Goal: Task Accomplishment & Management: Use online tool/utility

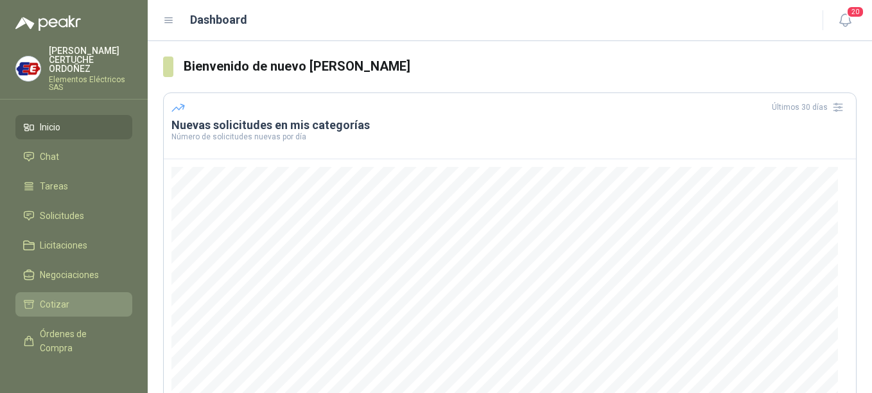
click at [62, 308] on span "Cotizar" at bounding box center [55, 304] width 30 height 14
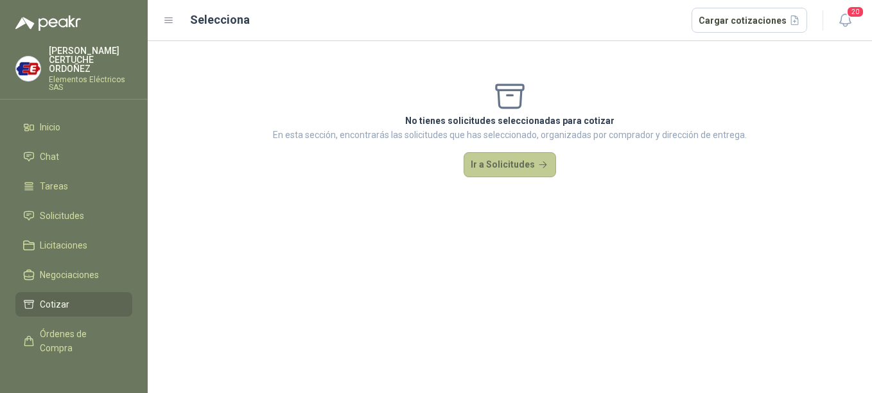
click at [509, 166] on button "Ir a Solicitudes" at bounding box center [510, 165] width 92 height 26
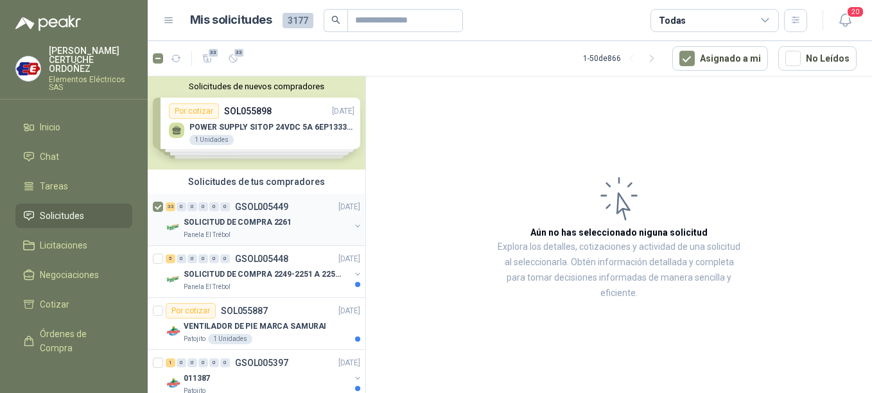
click at [248, 221] on p "SOLICITUD DE COMPRA 2261" at bounding box center [238, 222] width 108 height 12
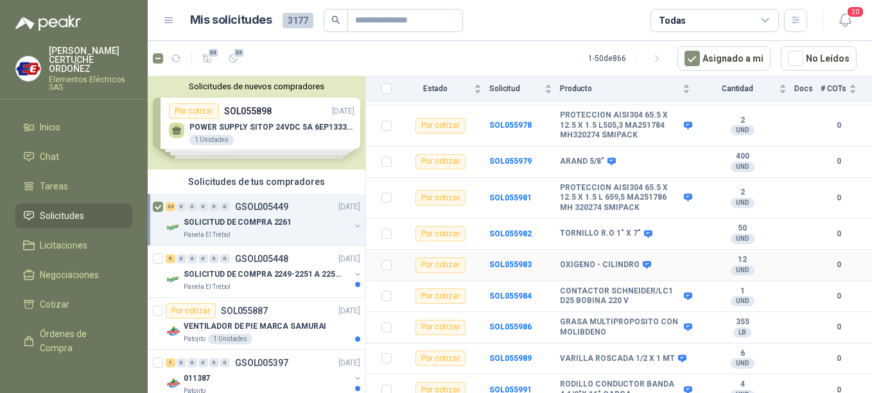
scroll to position [835, 0]
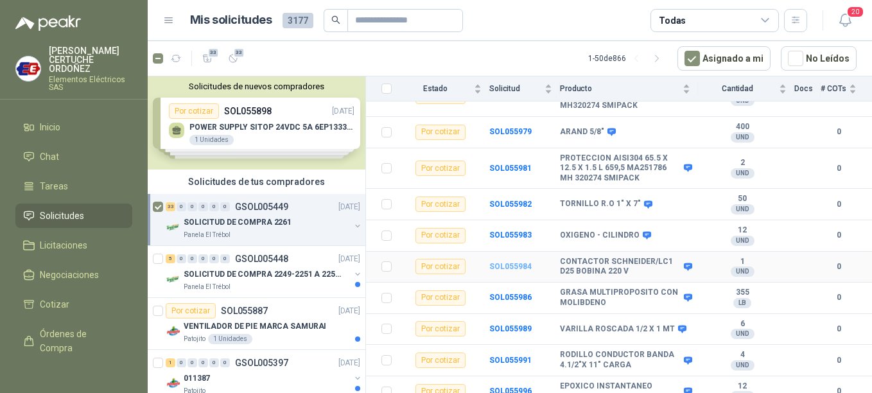
click at [509, 265] on b "SOL055984" at bounding box center [510, 266] width 42 height 9
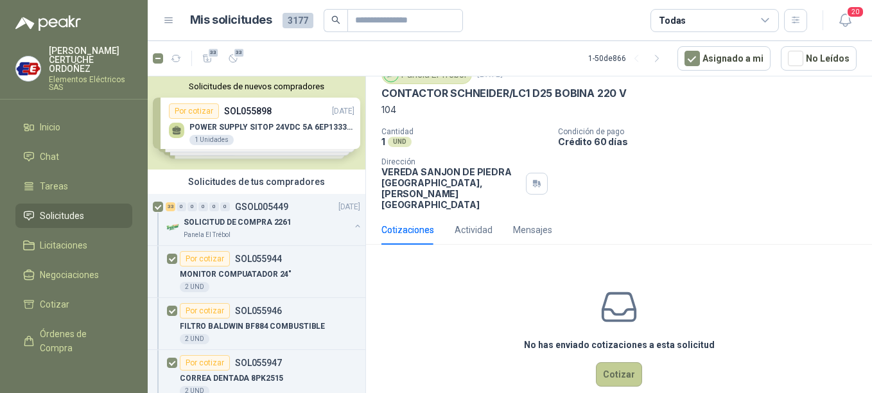
click at [616, 362] on button "Cotizar" at bounding box center [619, 374] width 46 height 24
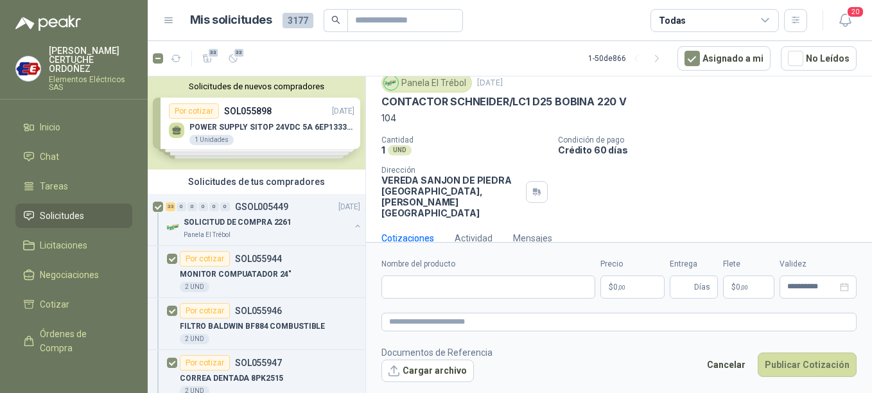
scroll to position [44, 0]
click at [633, 286] on p "$ 0 ,00" at bounding box center [632, 286] width 64 height 23
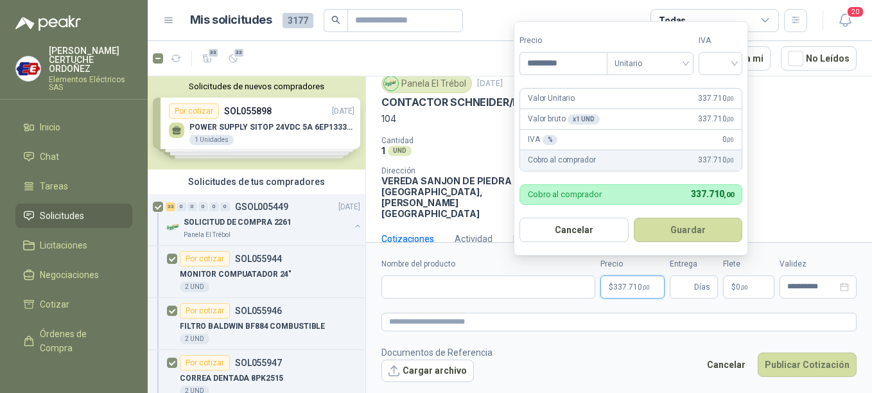
type input "*********"
click at [634, 218] on button "Guardar" at bounding box center [688, 230] width 109 height 24
click at [742, 60] on div at bounding box center [721, 63] width 44 height 23
click at [725, 91] on div "19%" at bounding box center [724, 90] width 24 height 14
click at [689, 230] on button "Guardar" at bounding box center [690, 230] width 110 height 24
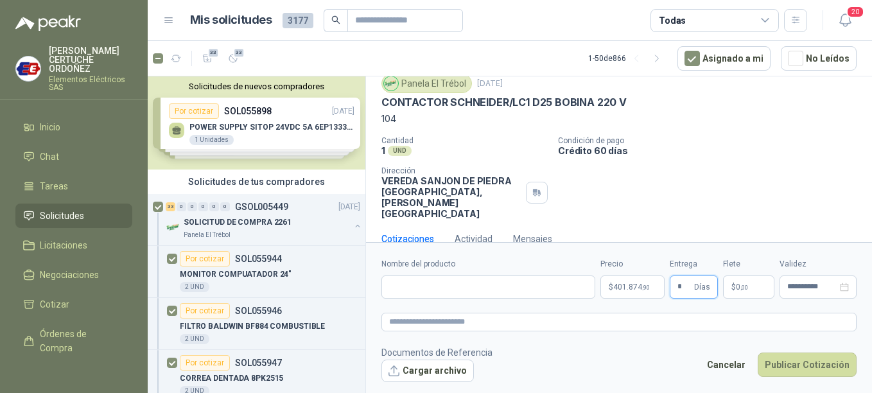
type input "*"
click at [759, 295] on p "$ 0 ,00" at bounding box center [748, 286] width 51 height 23
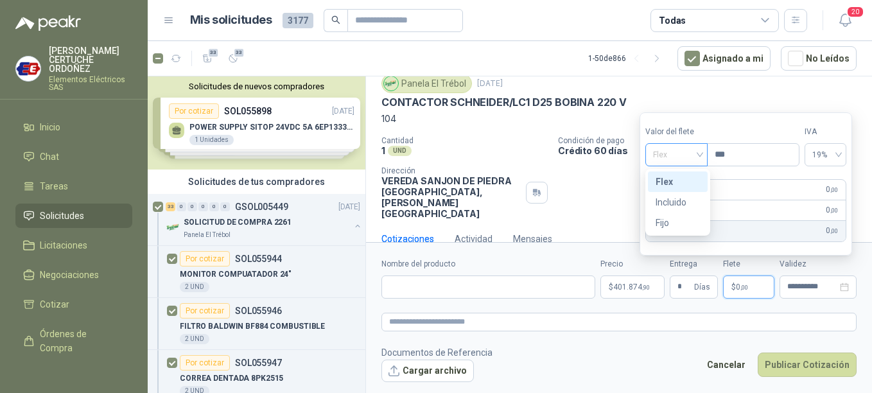
click at [704, 154] on div "Flex" at bounding box center [676, 154] width 62 height 23
click at [670, 199] on div "Incluido" at bounding box center [678, 202] width 44 height 14
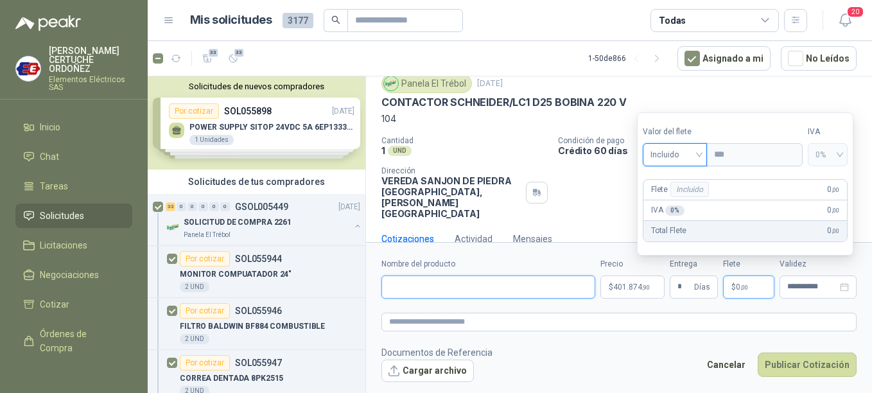
click at [473, 285] on input "Nombre del producto" at bounding box center [488, 286] width 214 height 23
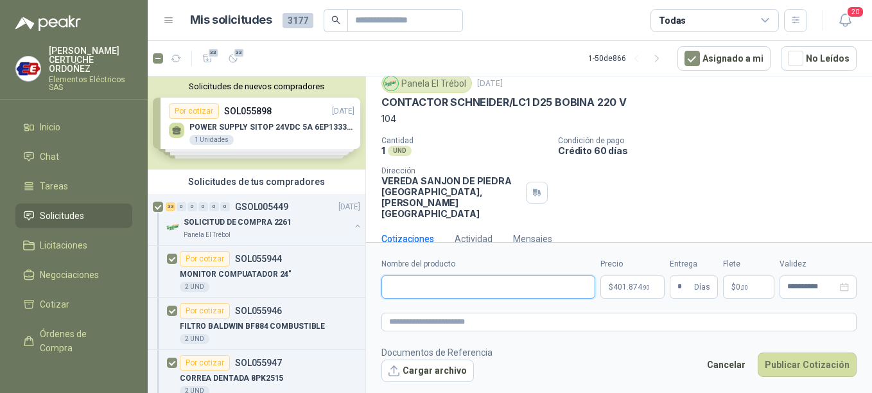
paste input "**********"
type input "**********"
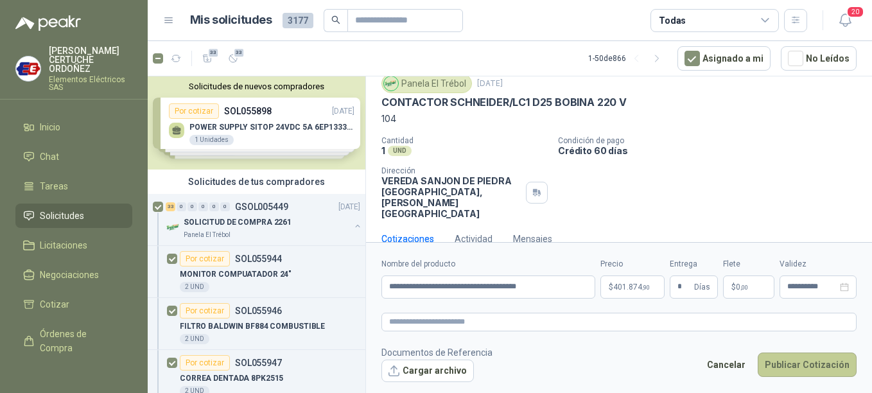
click at [814, 364] on button "Publicar Cotización" at bounding box center [807, 365] width 99 height 24
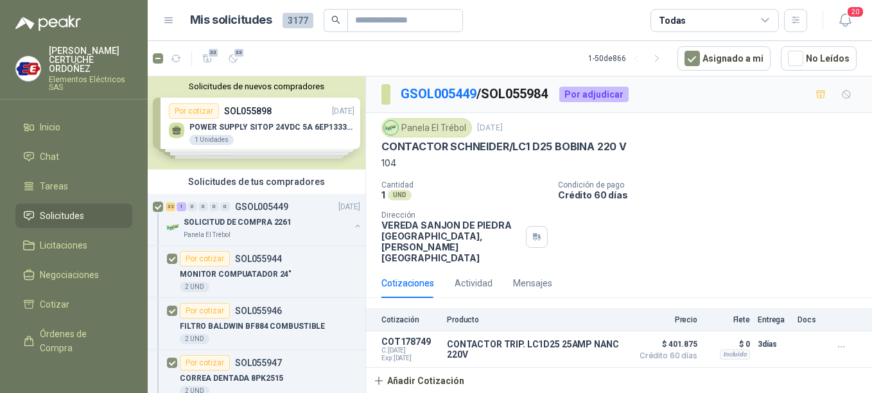
scroll to position [0, 0]
click at [218, 227] on p "SOLICITUD DE COMPRA 2261" at bounding box center [238, 222] width 108 height 12
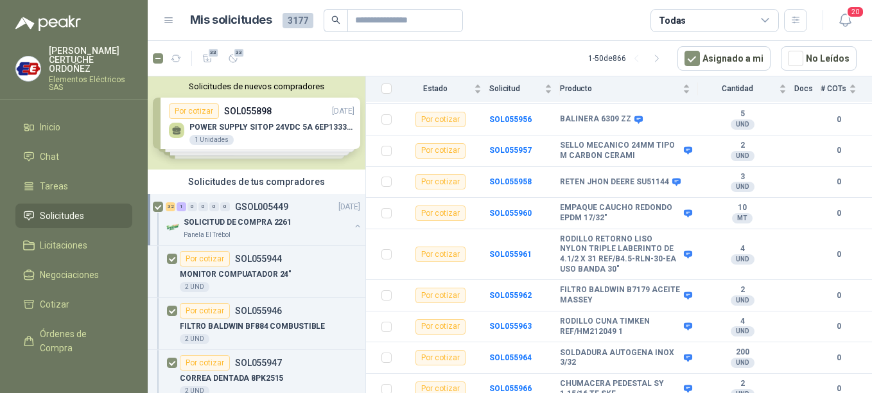
scroll to position [114, 0]
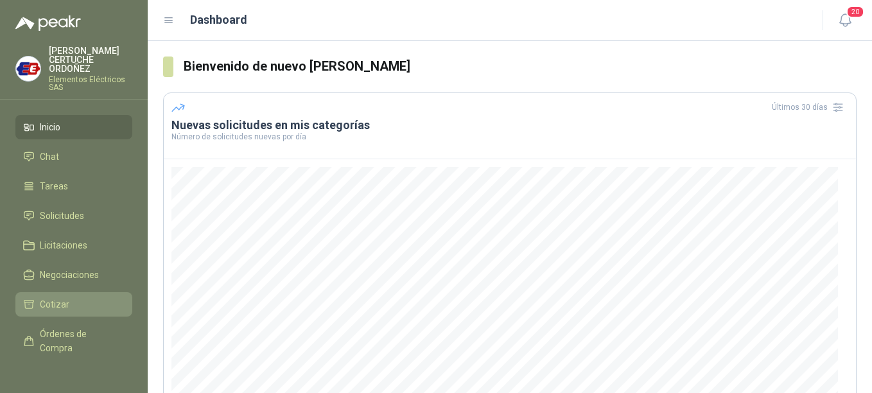
click at [62, 306] on span "Cotizar" at bounding box center [55, 304] width 30 height 14
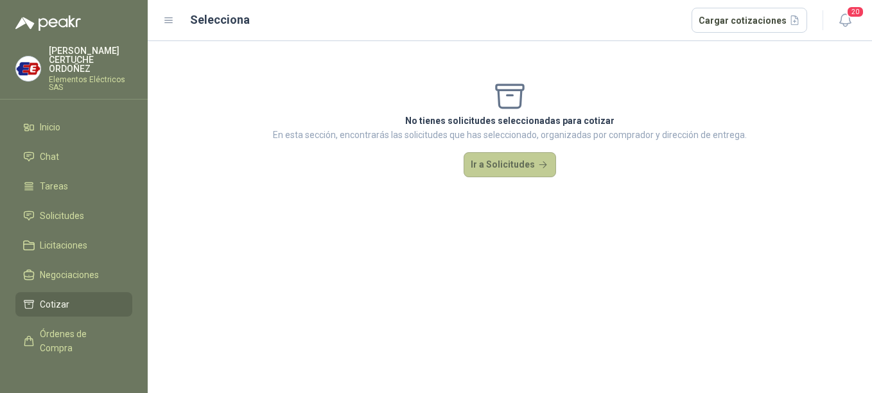
click at [493, 163] on button "Ir a Solicitudes" at bounding box center [510, 165] width 92 height 26
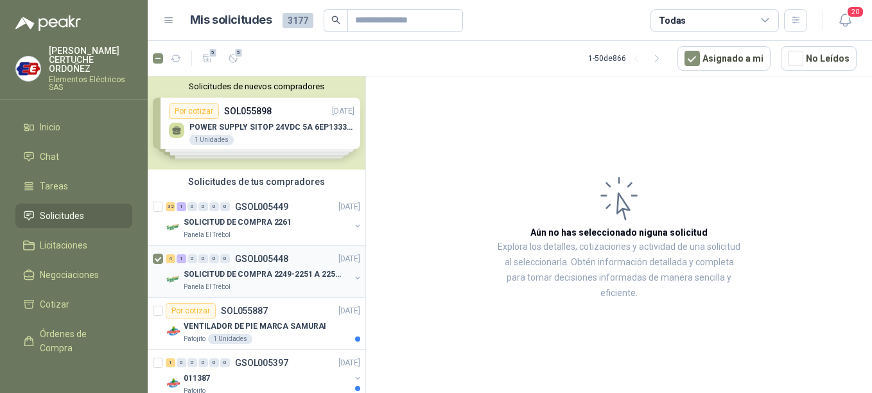
click at [257, 275] on p "SOLICITUD DE COMPRA 2249-2251 A 2256-2258 Y 2262" at bounding box center [264, 274] width 160 height 12
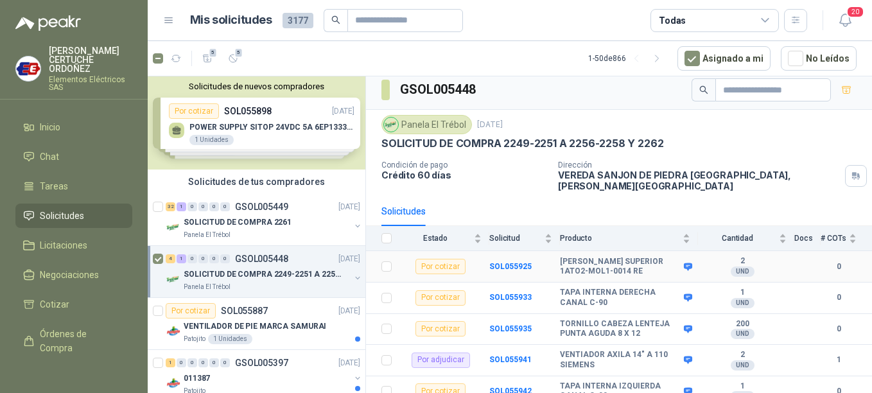
scroll to position [6, 0]
click at [516, 354] on b "SOL055941" at bounding box center [510, 358] width 42 height 9
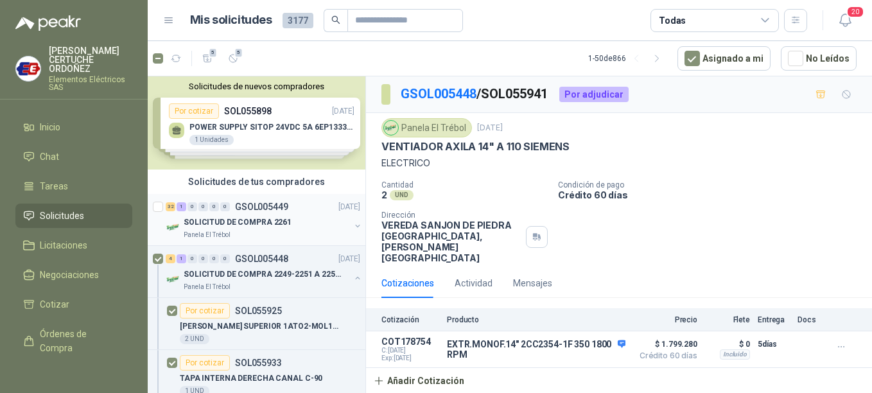
click at [220, 229] on div "SOLICITUD DE COMPRA 2261" at bounding box center [267, 221] width 166 height 15
